Goal: Task Accomplishment & Management: Use online tool/utility

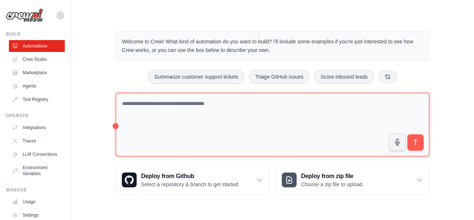
click at [209, 126] on textarea at bounding box center [273, 125] width 314 height 64
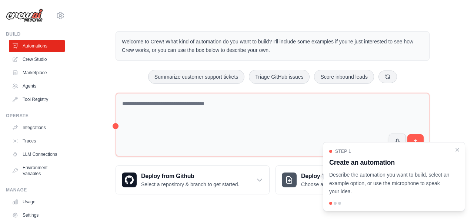
click at [333, 203] on div at bounding box center [394, 202] width 130 height 3
click at [336, 203] on div at bounding box center [335, 202] width 3 height 3
click at [335, 203] on div at bounding box center [335, 202] width 3 height 3
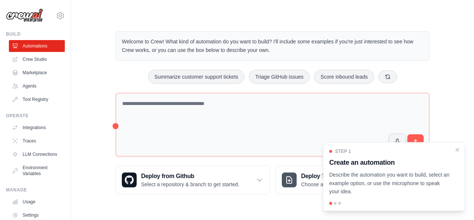
click at [386, 182] on p "Describe the automation you want to build, select an example option, or use the…" at bounding box center [389, 182] width 121 height 25
click at [334, 204] on div at bounding box center [335, 202] width 3 height 3
click at [458, 150] on icon "Close walkthrough" at bounding box center [457, 148] width 3 height 3
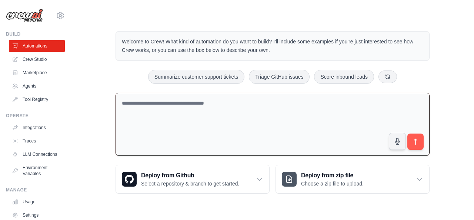
click at [259, 104] on textarea at bounding box center [273, 124] width 314 height 63
click at [30, 84] on link "Agents" at bounding box center [38, 86] width 56 height 12
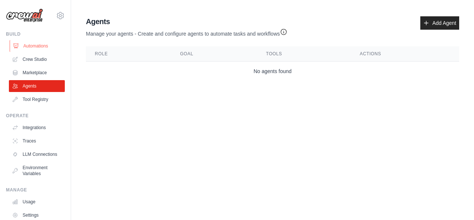
click at [27, 42] on link "Automations" at bounding box center [38, 46] width 56 height 12
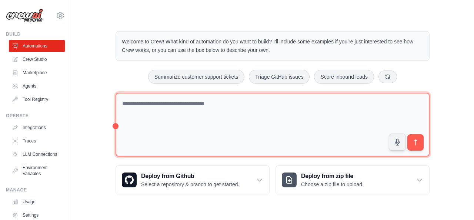
click at [152, 120] on textarea at bounding box center [273, 125] width 314 height 64
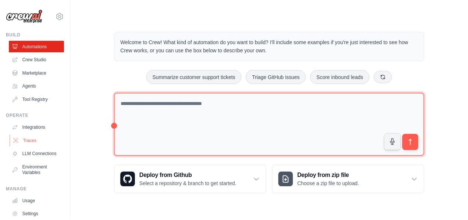
scroll to position [46, 0]
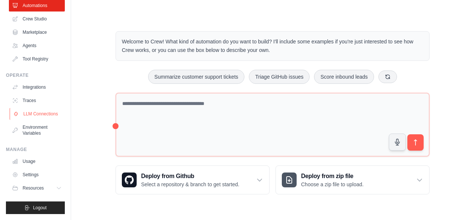
click at [39, 110] on link "LLM Connections" at bounding box center [38, 114] width 56 height 12
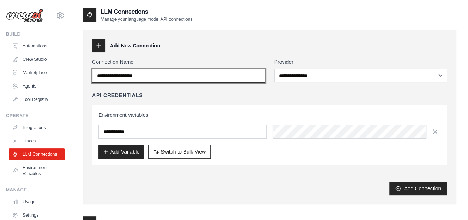
click at [163, 76] on input "Connection Name" at bounding box center [178, 75] width 173 height 14
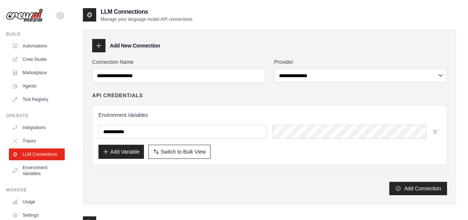
click at [173, 93] on div "API Credentials" at bounding box center [269, 94] width 355 height 7
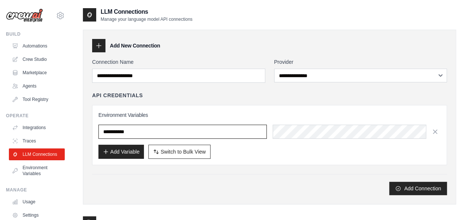
click at [140, 127] on input "text" at bounding box center [182, 131] width 168 height 14
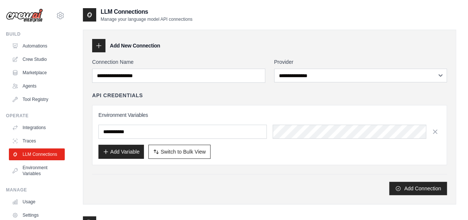
click at [176, 105] on div "Environment Variables Add Variable Switch to Bulk View Switch to Table View" at bounding box center [269, 135] width 355 height 60
click at [30, 60] on link "Crew Studio" at bounding box center [38, 59] width 56 height 12
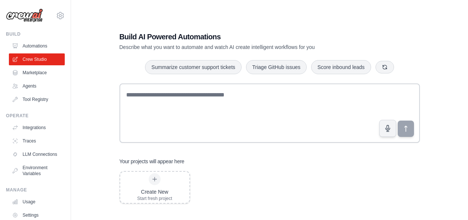
click at [169, 109] on textarea at bounding box center [270, 112] width 301 height 59
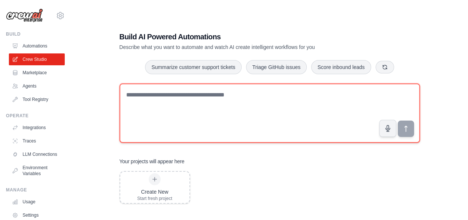
click at [243, 100] on textarea at bounding box center [270, 112] width 301 height 59
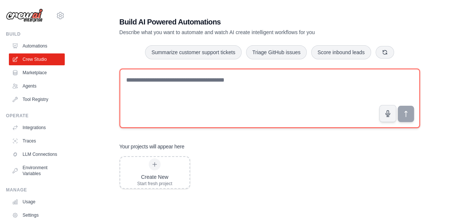
click at [273, 97] on textarea at bounding box center [270, 97] width 301 height 59
